Goal: Use online tool/utility: Utilize a website feature to perform a specific function

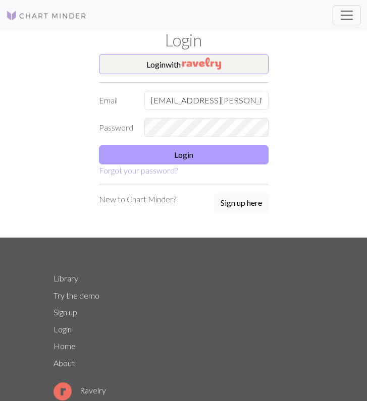
click at [228, 155] on button "Login" at bounding box center [184, 154] width 170 height 19
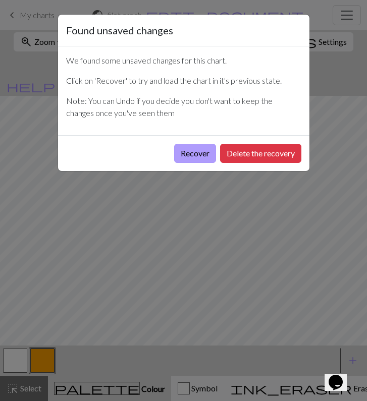
click at [196, 149] on button "Recover" at bounding box center [195, 153] width 42 height 19
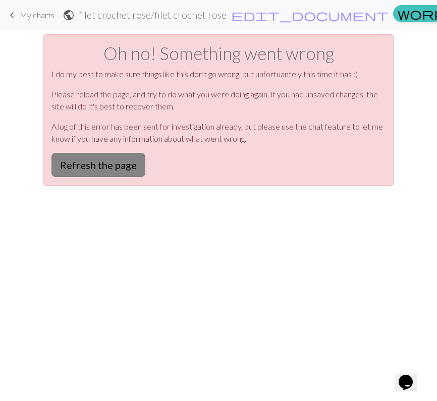
click at [99, 163] on button "Refresh the page" at bounding box center [98, 165] width 94 height 24
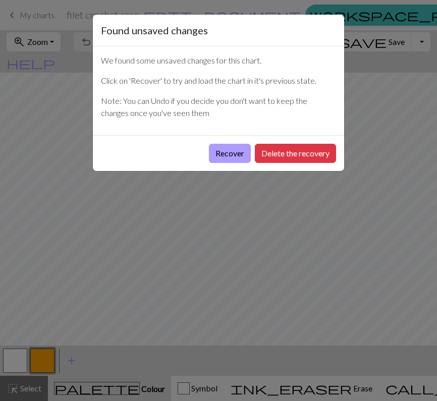
click at [227, 159] on button "Recover" at bounding box center [230, 153] width 42 height 19
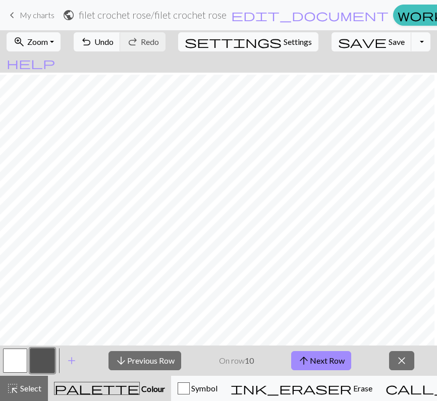
scroll to position [359, 20]
click at [205, 363] on div "arrow_downward Previous Row On row 10 arrow_upward Next Row close" at bounding box center [261, 361] width 351 height 30
click at [111, 382] on div "palette Colour Colour" at bounding box center [109, 388] width 111 height 13
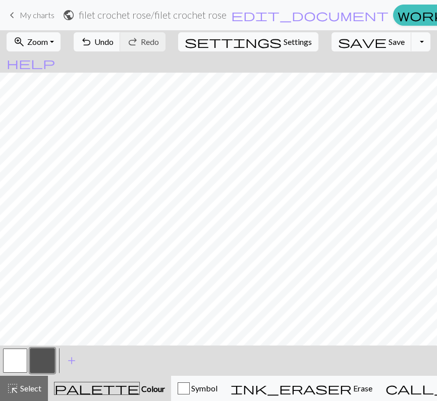
click at [117, 396] on button "palette Colour Colour" at bounding box center [109, 388] width 123 height 25
click at [114, 40] on span "Undo" at bounding box center [103, 42] width 19 height 10
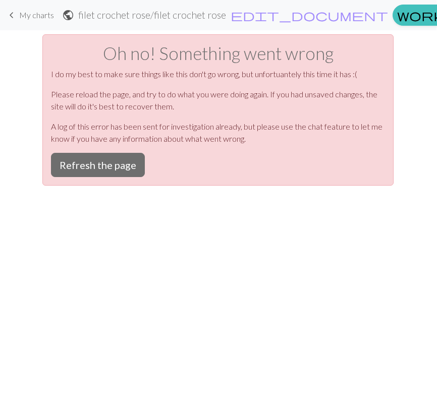
scroll to position [0, 0]
click at [132, 165] on button "Refresh the page" at bounding box center [98, 165] width 94 height 24
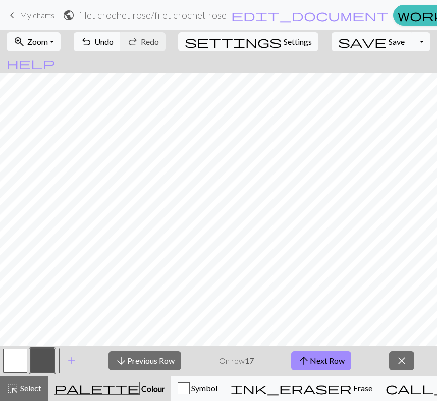
scroll to position [359, 14]
